Goal: Information Seeking & Learning: Learn about a topic

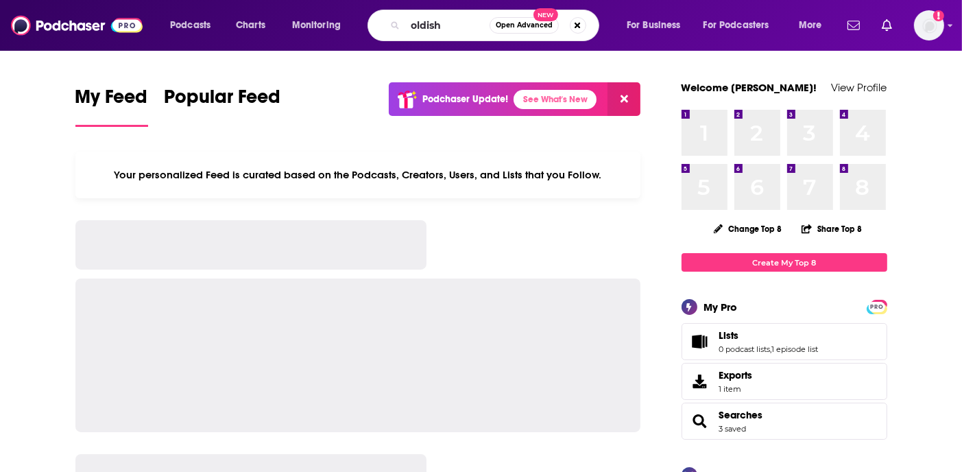
type input "oldish"
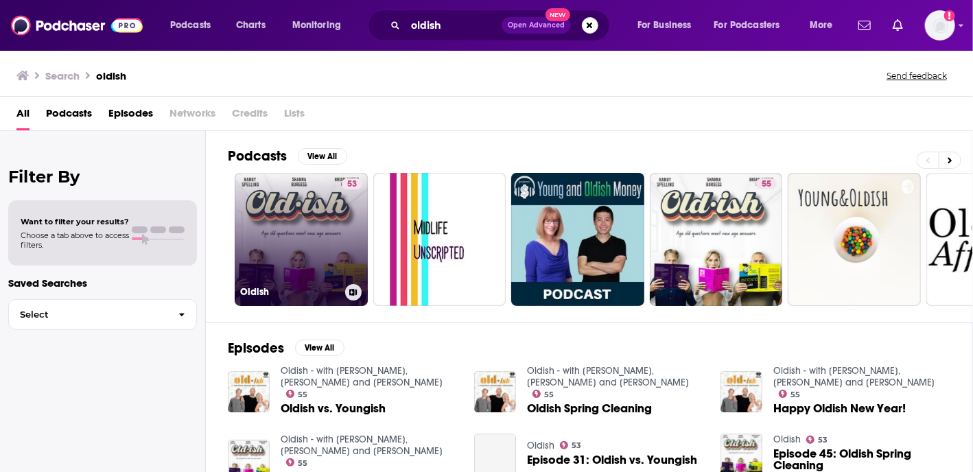
click at [305, 218] on link "53 Oldish" at bounding box center [301, 239] width 133 height 133
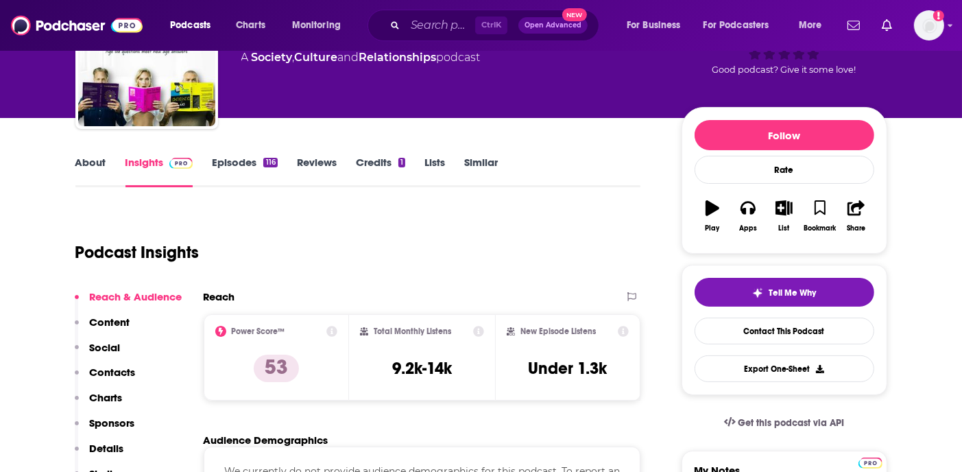
scroll to position [107, 0]
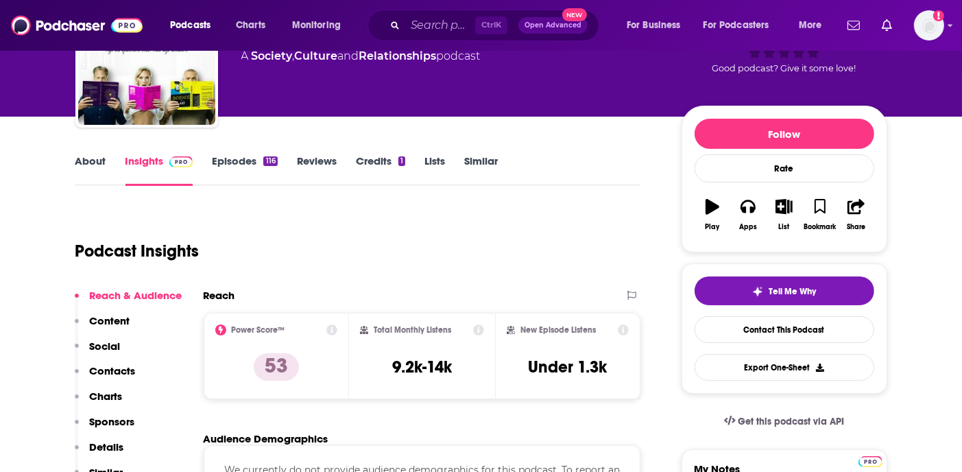
click at [305, 218] on div "Podcast Insights" at bounding box center [352, 243] width 555 height 70
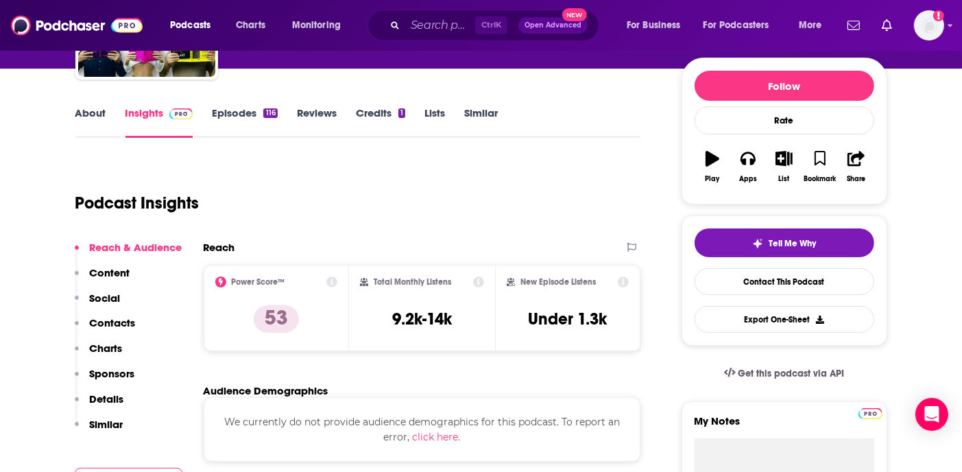
scroll to position [150, 0]
